Goal: Transaction & Acquisition: Purchase product/service

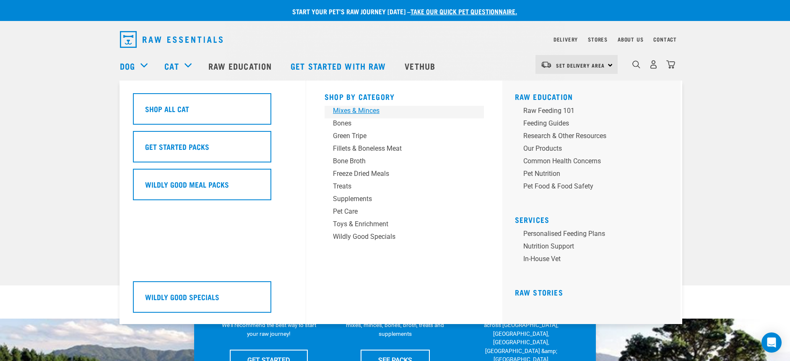
click at [352, 109] on div "Mixes & Minces" at bounding box center [398, 111] width 131 height 10
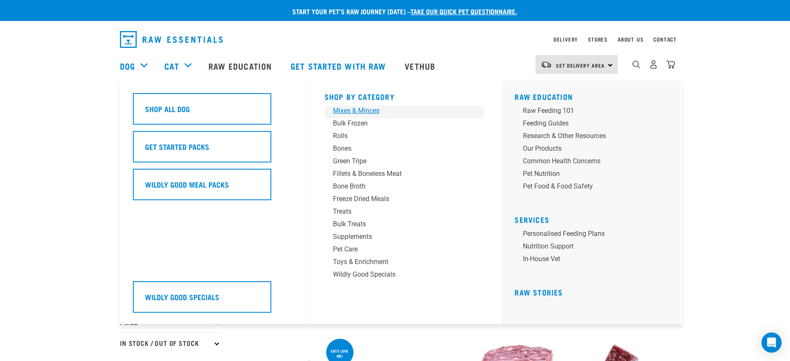
click at [351, 108] on div "Mixes & Minces" at bounding box center [398, 111] width 131 height 10
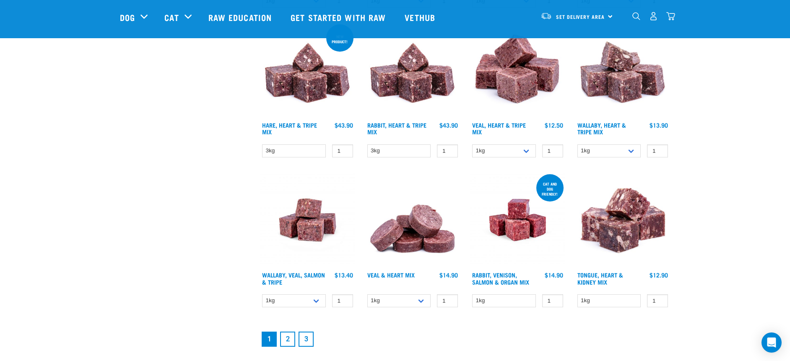
scroll to position [1007, 0]
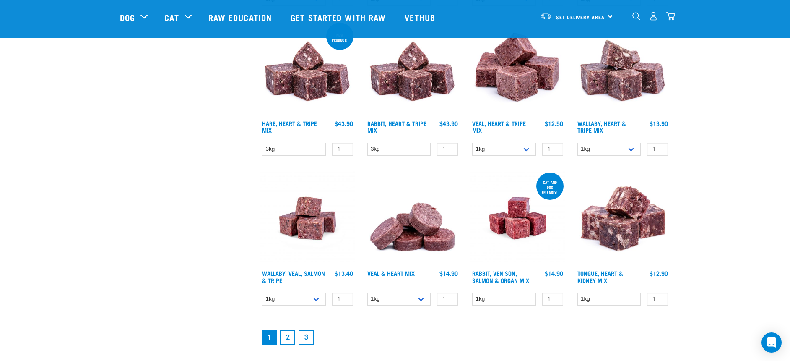
click at [285, 339] on link "2" at bounding box center [287, 337] width 15 height 15
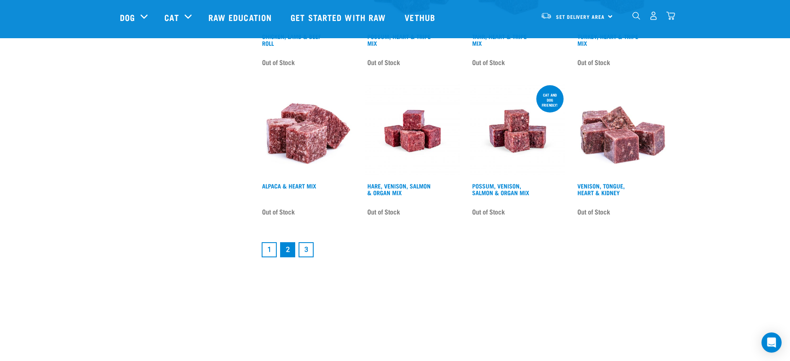
scroll to position [1091, 0]
click at [269, 250] on link "1" at bounding box center [269, 249] width 15 height 15
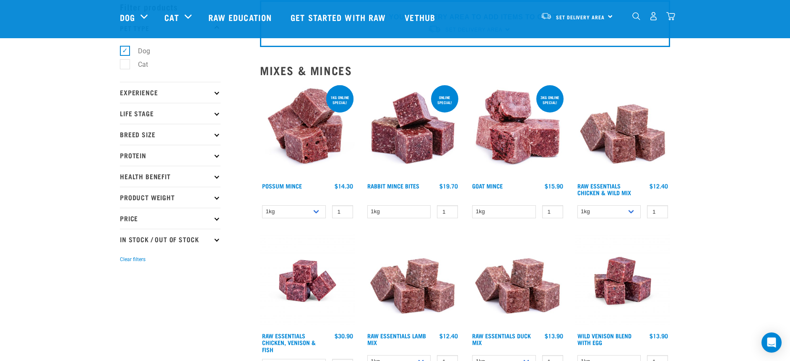
scroll to position [84, 0]
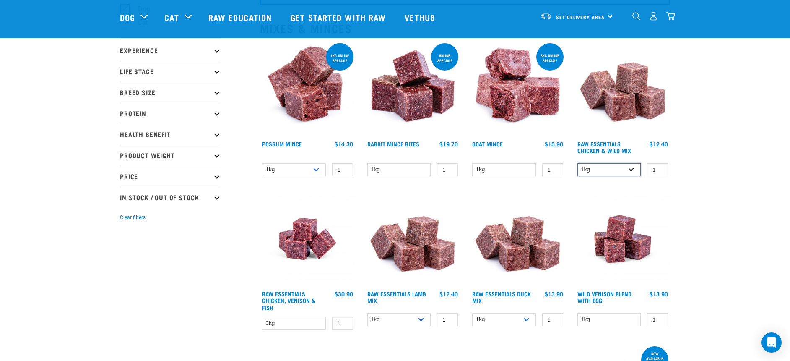
click at [610, 168] on select "1kg 3kg Bulk (10kg)" at bounding box center [610, 169] width 64 height 13
select select "709"
click at [578, 163] on select "1kg 3kg Bulk (10kg)" at bounding box center [610, 169] width 64 height 13
click at [635, 107] on img at bounding box center [623, 89] width 95 height 95
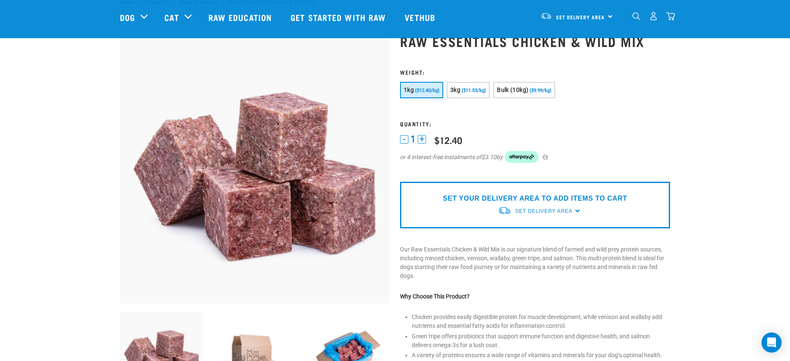
scroll to position [84, 0]
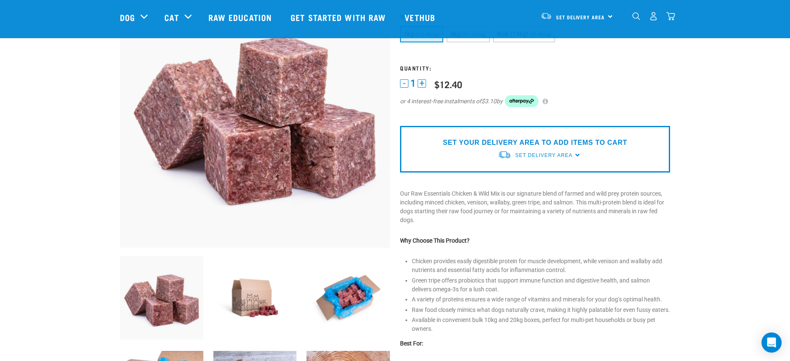
click at [462, 37] on div "×" at bounding box center [395, 36] width 790 height 4
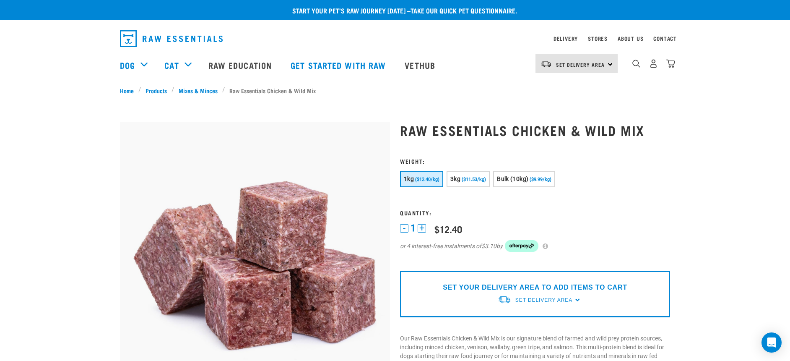
scroll to position [0, 0]
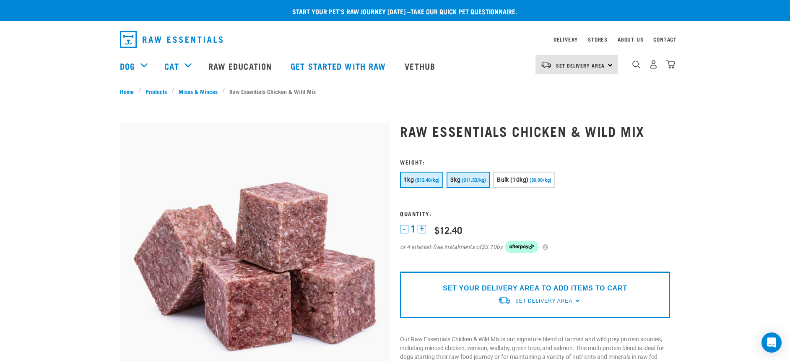
click at [470, 177] on button "3kg ($11.53/kg)" at bounding box center [468, 180] width 43 height 16
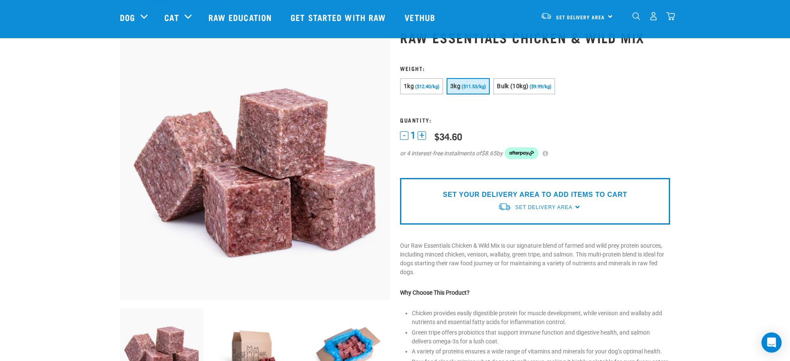
scroll to position [84, 0]
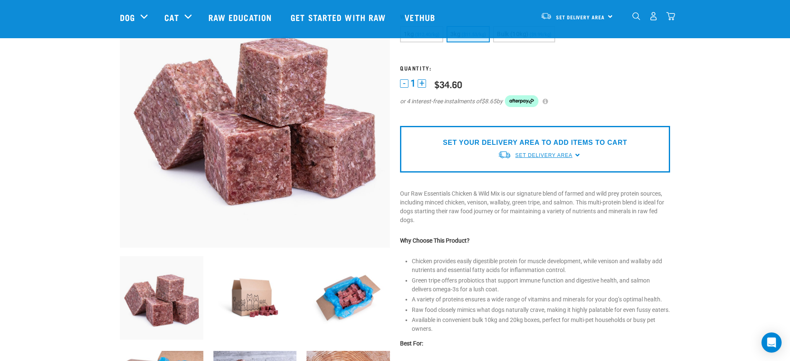
click at [543, 151] on link "Set Delivery Area" at bounding box center [544, 155] width 57 height 8
click at [518, 188] on link "[GEOGRAPHIC_DATA]" at bounding box center [539, 189] width 83 height 14
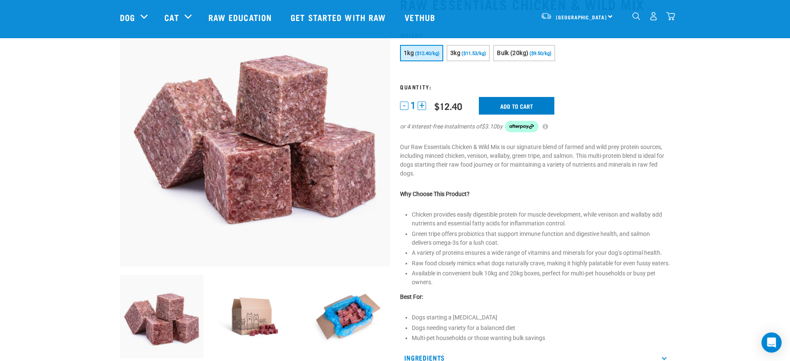
scroll to position [62, 0]
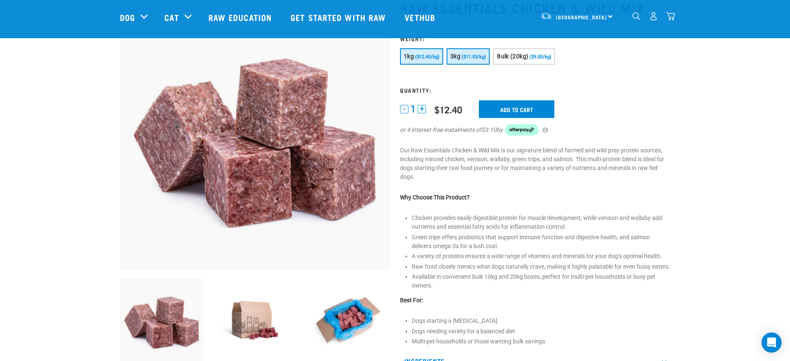
click at [473, 60] on button "3kg ($11.53/kg)" at bounding box center [468, 56] width 43 height 16
click at [512, 104] on input "Add to cart" at bounding box center [517, 109] width 76 height 18
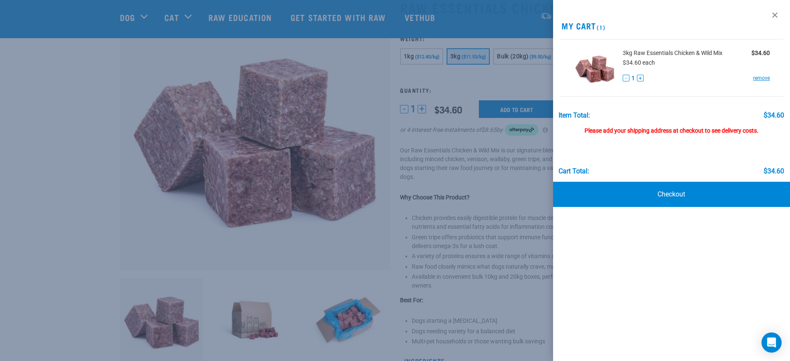
click at [529, 86] on div at bounding box center [395, 180] width 790 height 361
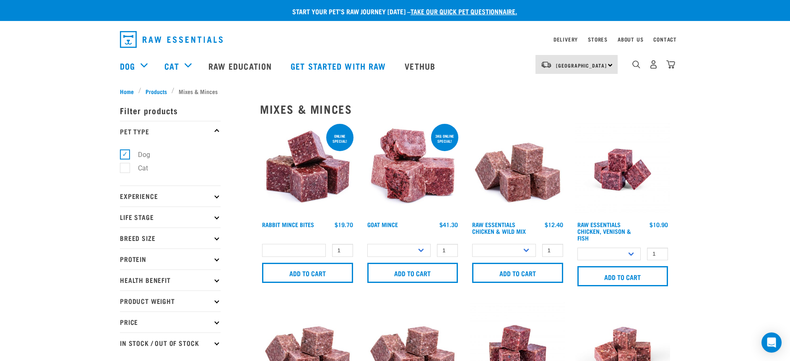
select select
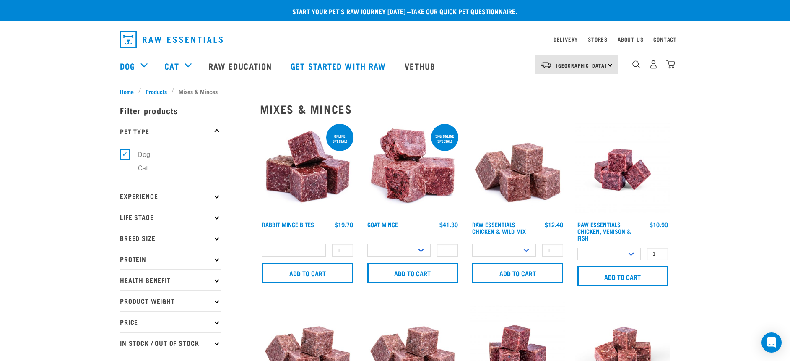
select select
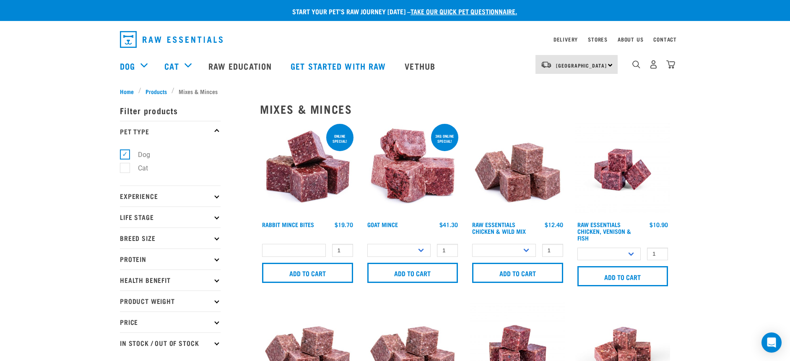
select select
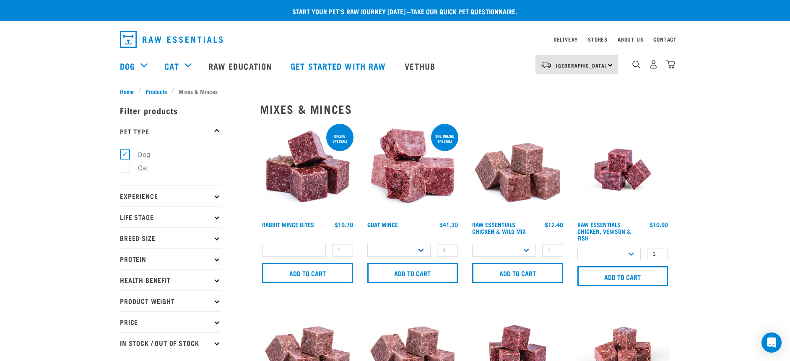
select select
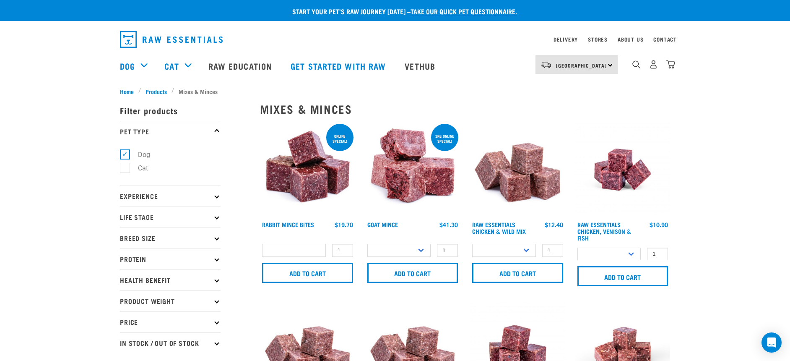
select select
click at [518, 168] on img at bounding box center [517, 169] width 95 height 95
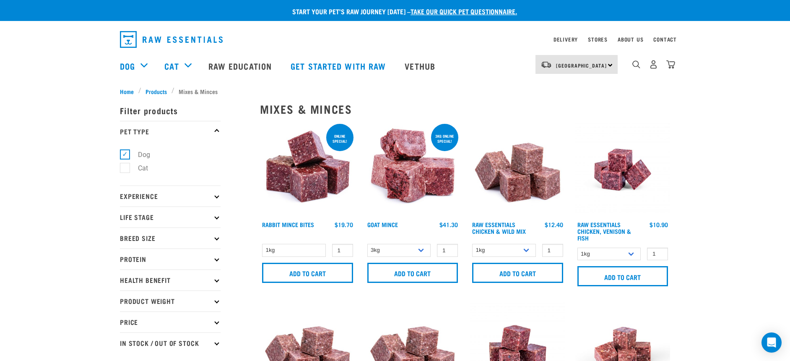
scroll to position [42, 0]
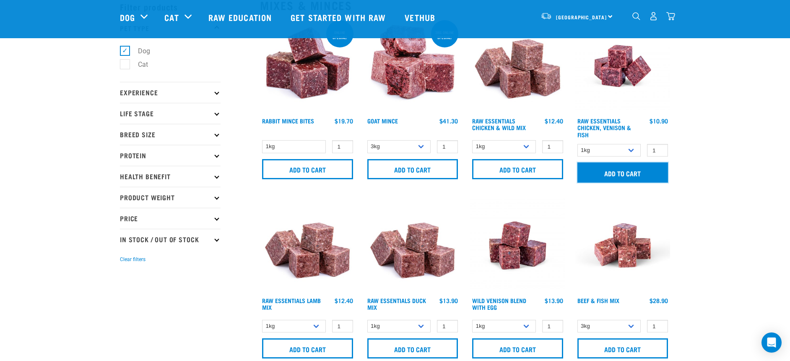
click at [613, 173] on input "Add to cart" at bounding box center [623, 172] width 91 height 20
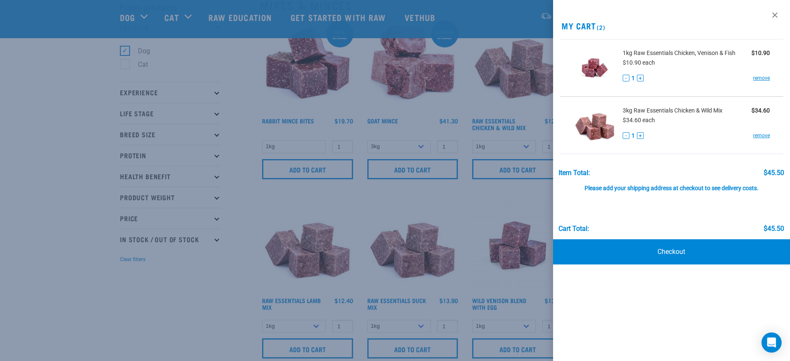
click at [507, 192] on div at bounding box center [395, 180] width 790 height 361
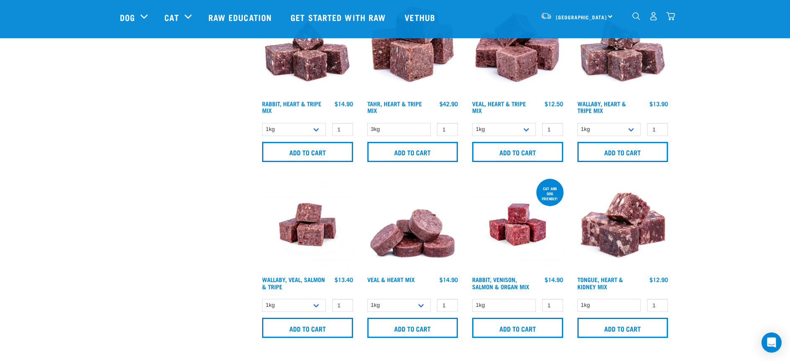
scroll to position [1133, 0]
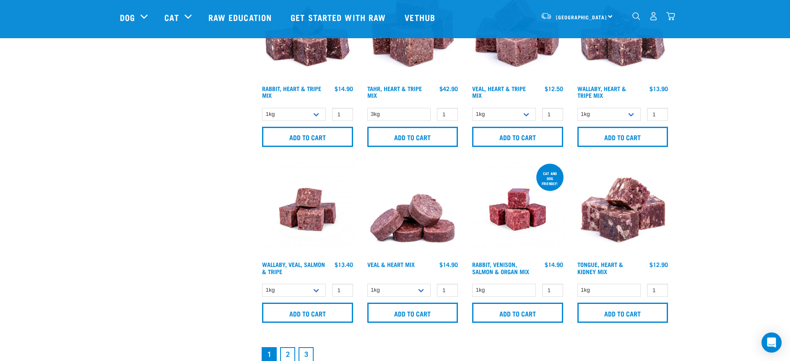
click at [670, 15] on img "dropdown navigation" at bounding box center [671, 16] width 9 height 9
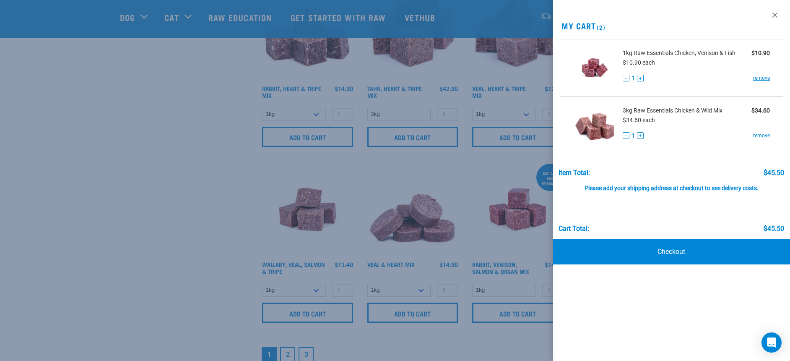
click at [179, 125] on div at bounding box center [395, 180] width 790 height 361
